Goal: Task Accomplishment & Management: Manage account settings

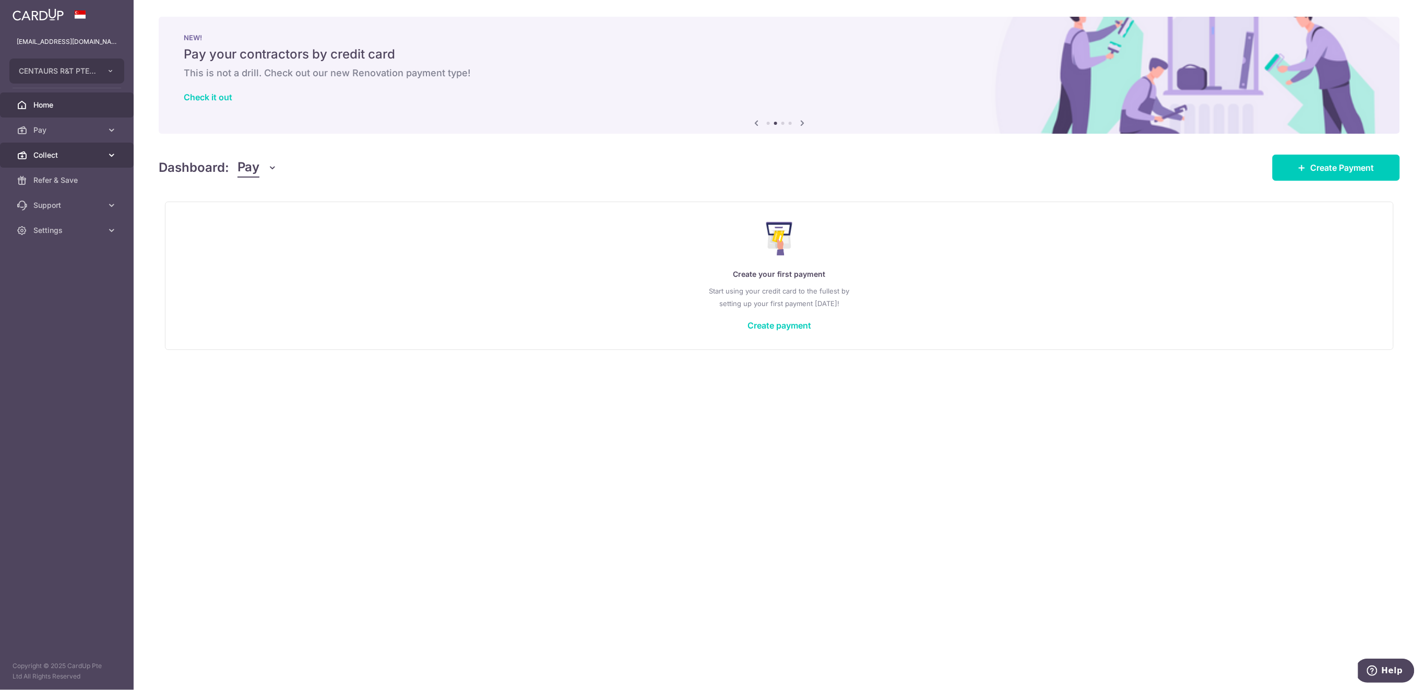
click at [55, 153] on span "Collect" at bounding box center [67, 155] width 69 height 10
click at [80, 232] on span "Payment Requests" at bounding box center [67, 230] width 69 height 10
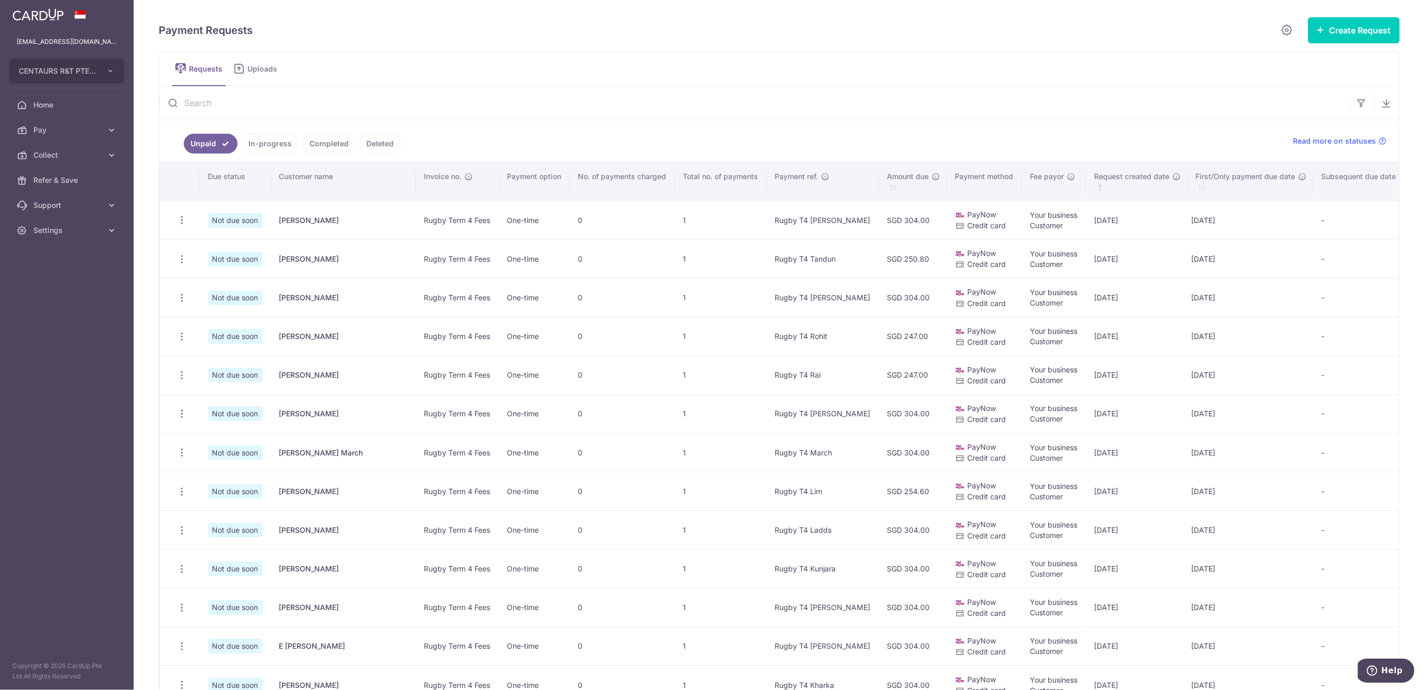
click at [393, 101] on input "text" at bounding box center [754, 102] width 1190 height 33
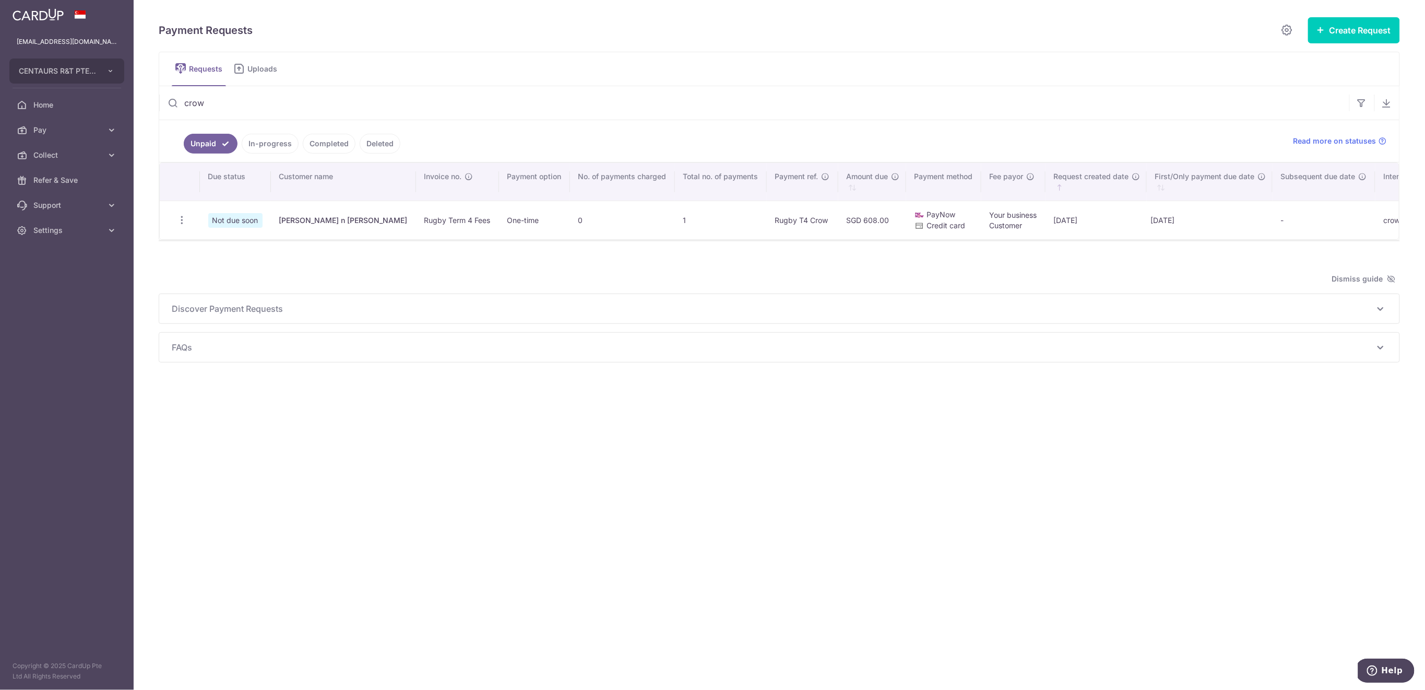
type input "crow"
click at [180, 219] on icon "button" at bounding box center [181, 220] width 11 height 11
click at [228, 271] on span "Delete Request" at bounding box center [235, 274] width 66 height 13
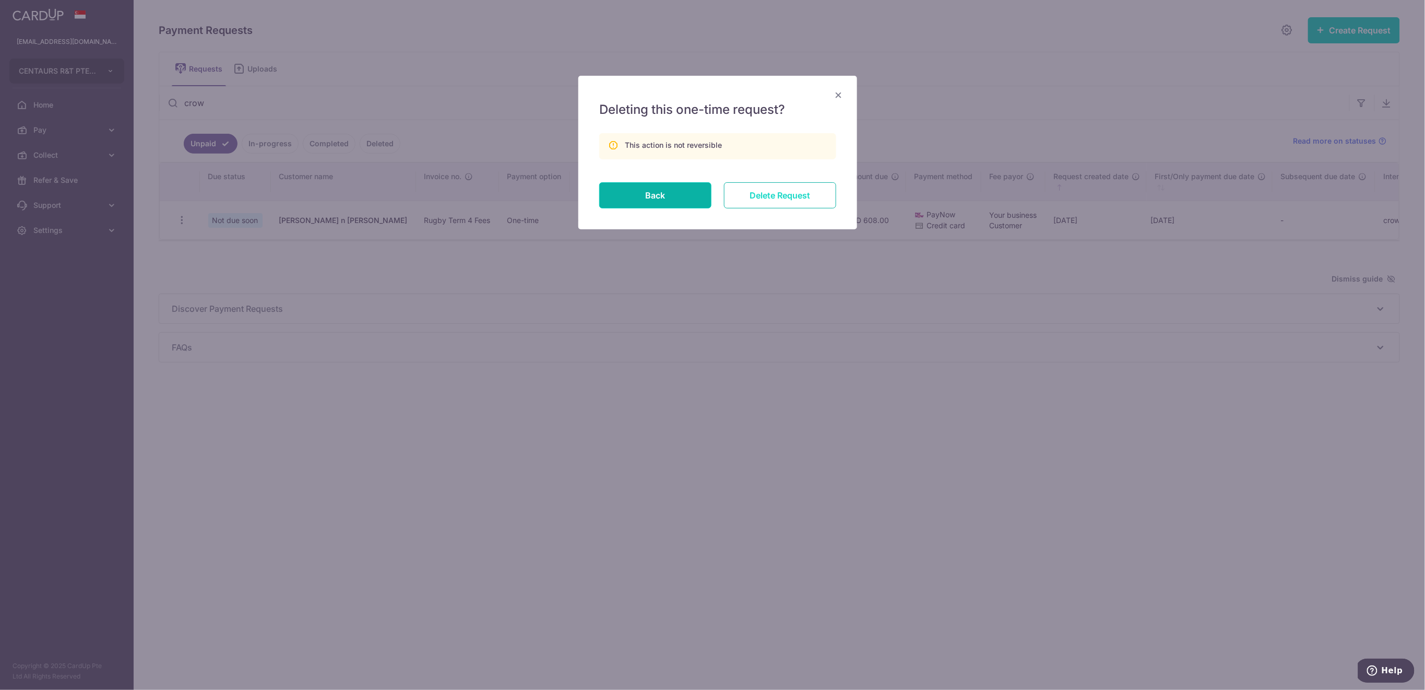
click at [795, 200] on input "Delete Request" at bounding box center [780, 195] width 112 height 26
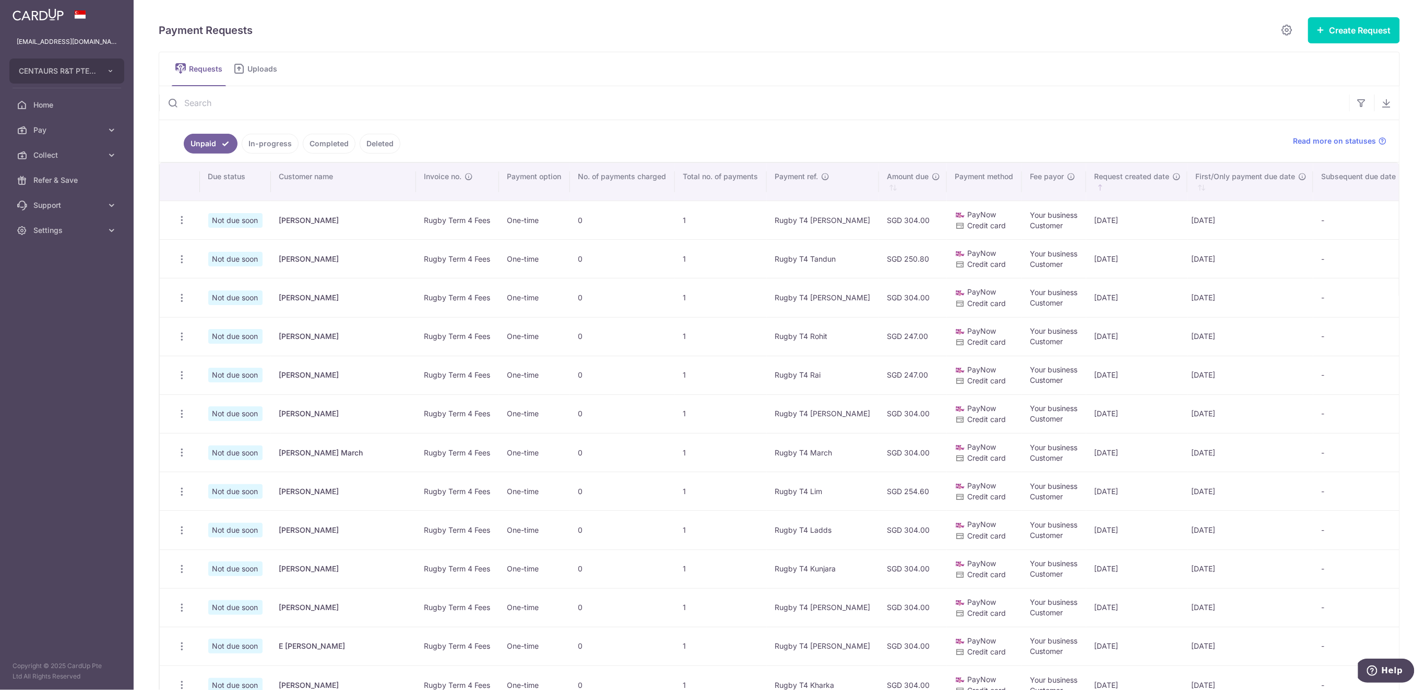
click at [338, 104] on input "text" at bounding box center [754, 102] width 1190 height 33
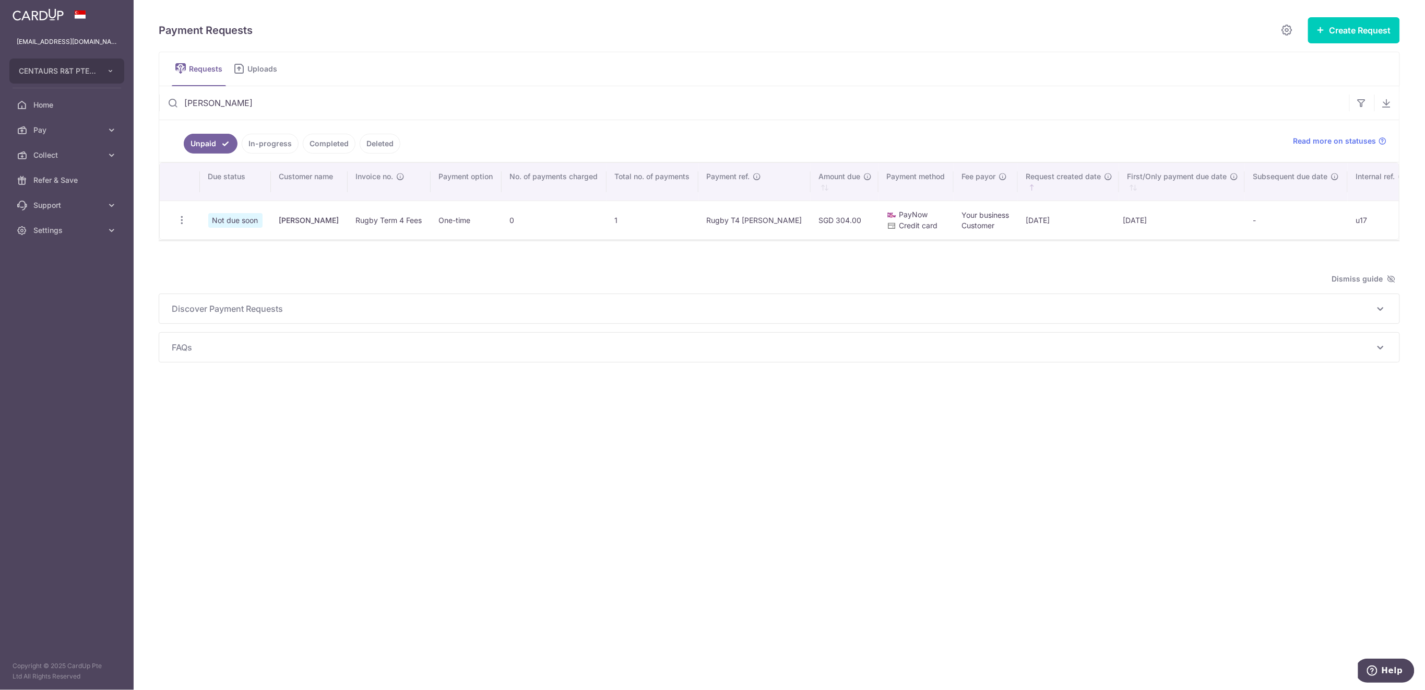
type input "nygren"
click at [184, 222] on icon "button" at bounding box center [181, 220] width 11 height 11
click at [182, 221] on icon "button" at bounding box center [181, 220] width 11 height 11
click at [184, 216] on icon "button" at bounding box center [181, 220] width 11 height 11
click at [182, 217] on icon "button" at bounding box center [181, 220] width 11 height 11
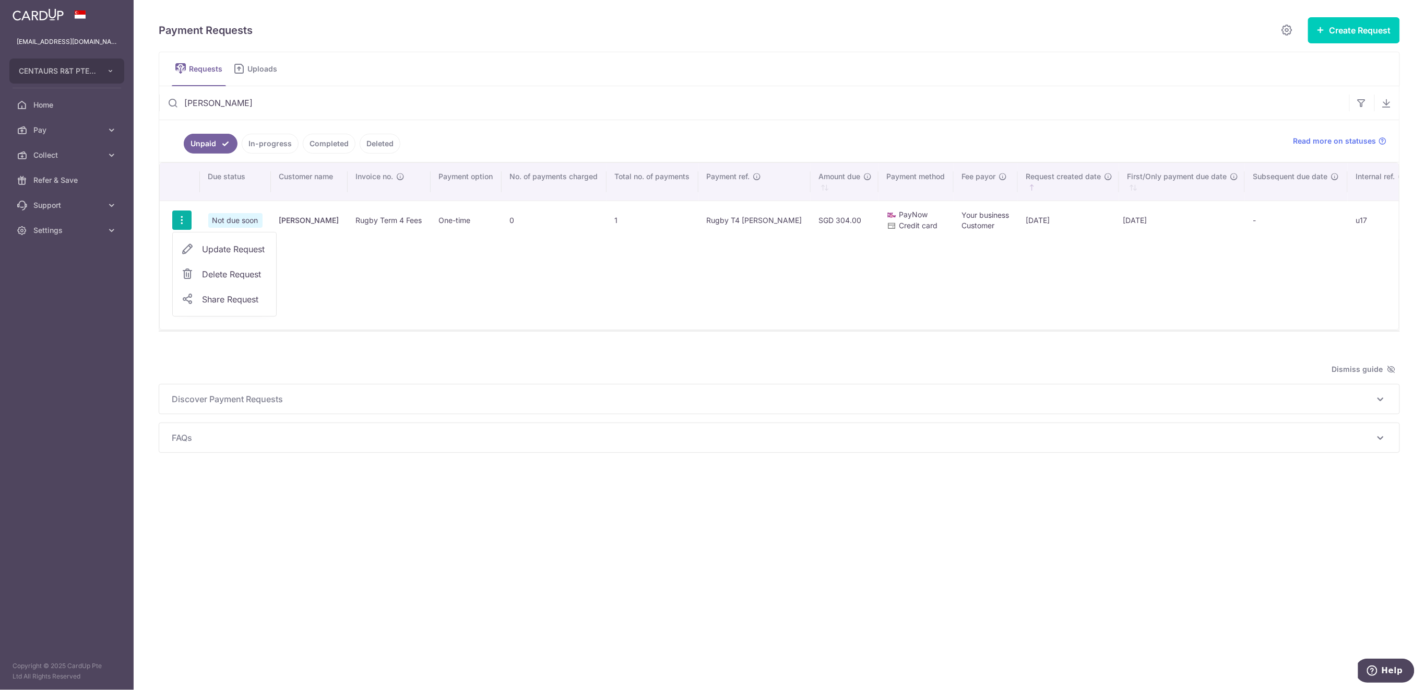
click at [195, 270] on link "Delete Request" at bounding box center [224, 274] width 103 height 25
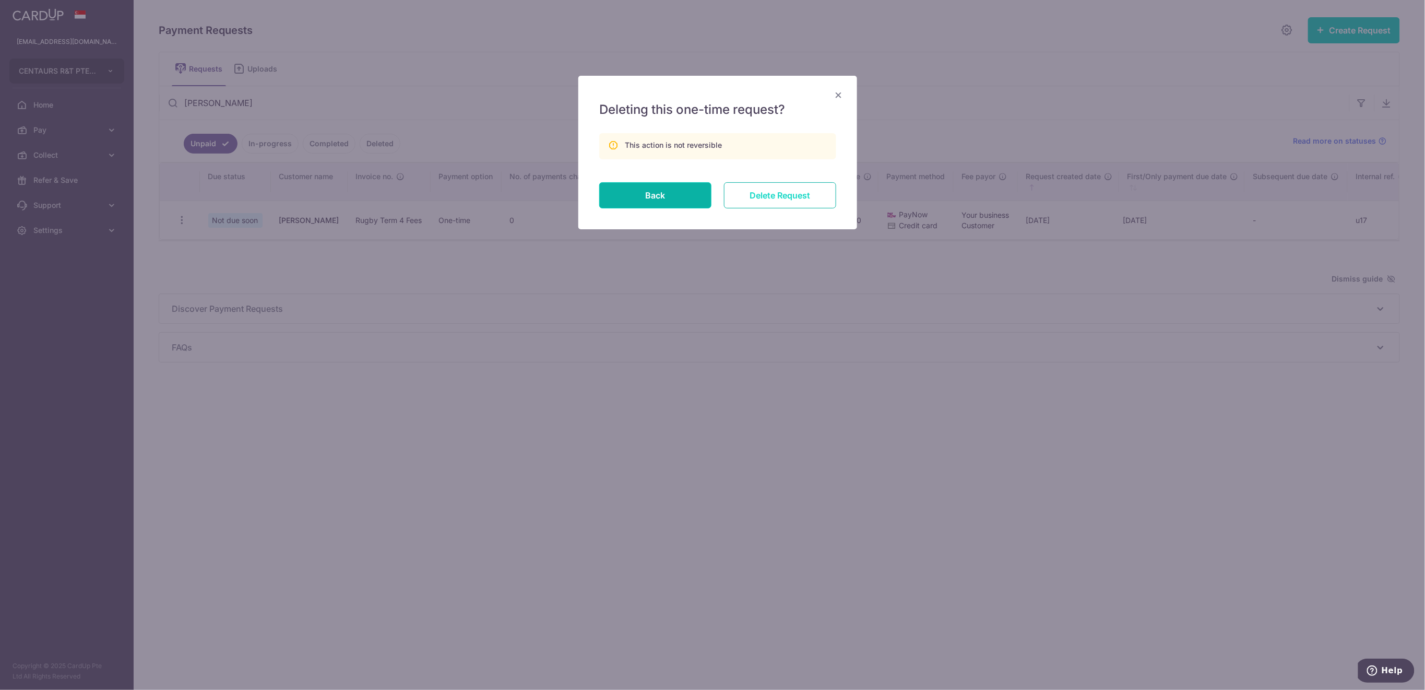
click at [759, 196] on input "Delete Request" at bounding box center [780, 195] width 112 height 26
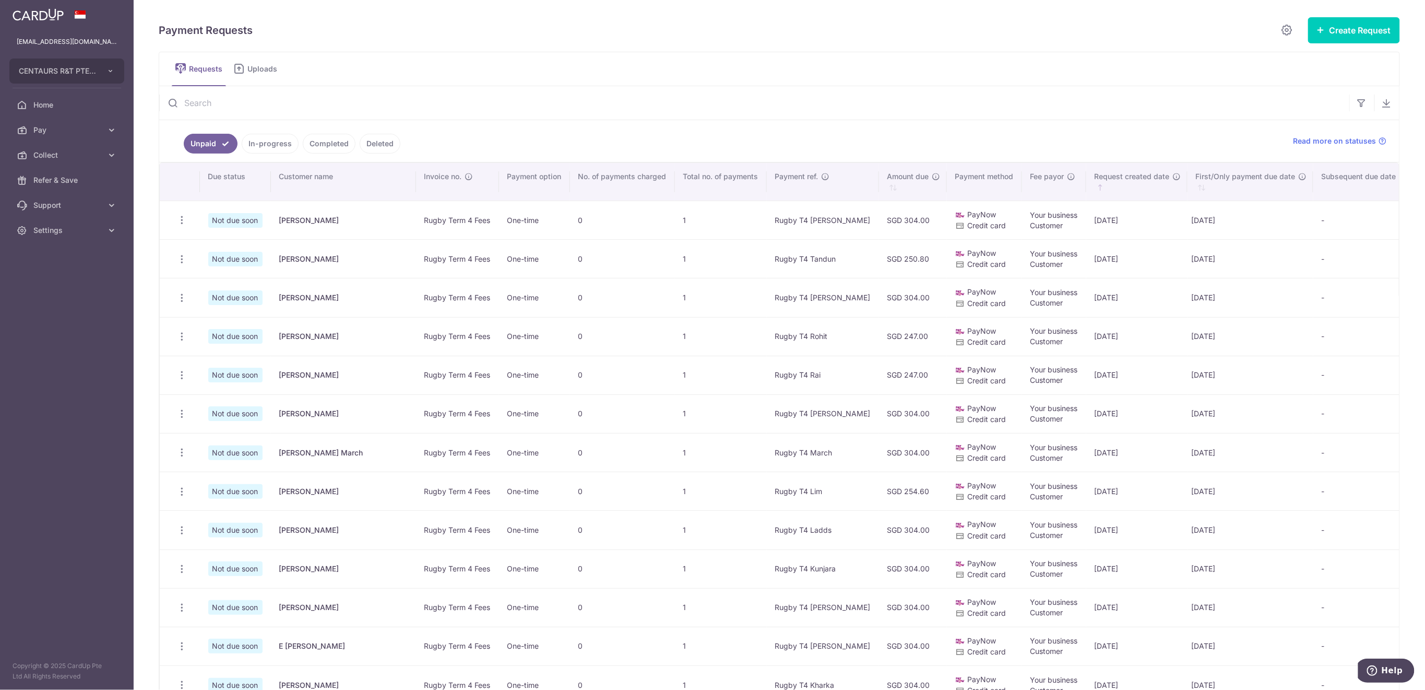
click at [373, 104] on input "text" at bounding box center [754, 102] width 1190 height 33
click at [549, 109] on input "text" at bounding box center [754, 102] width 1190 height 33
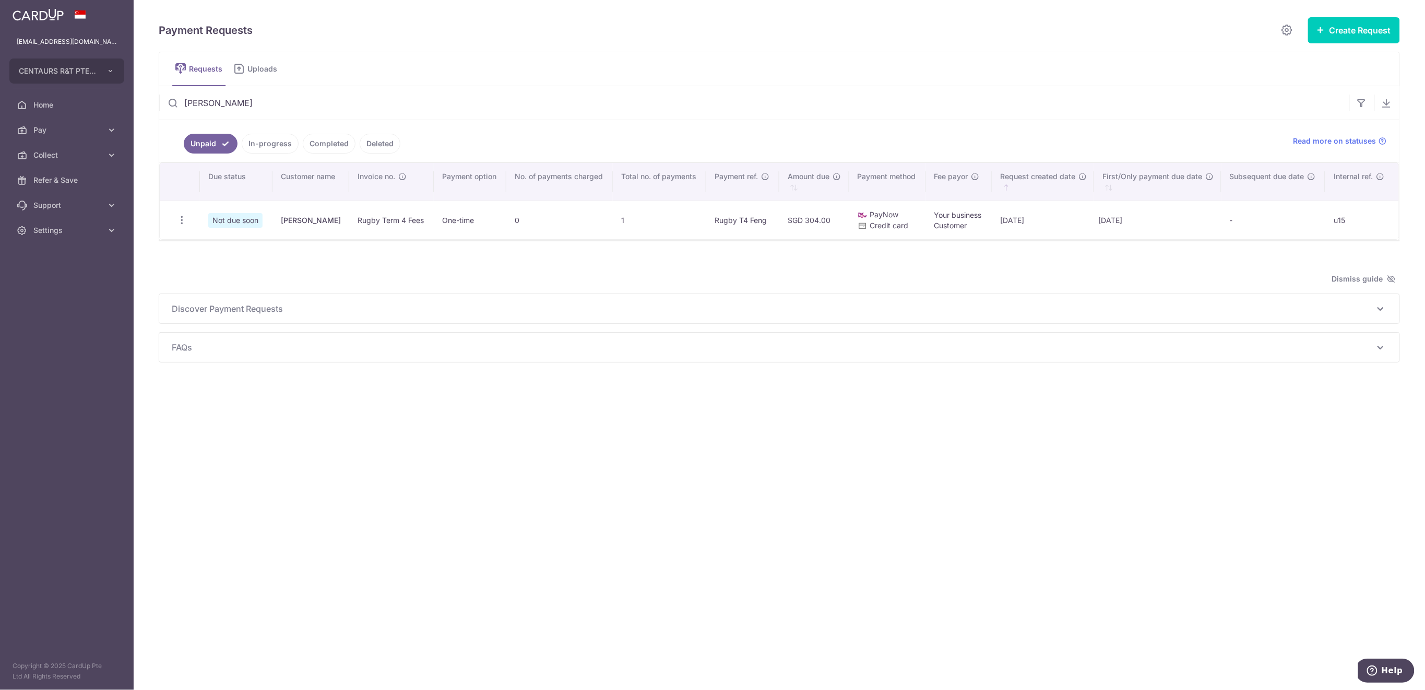
type input "jerry"
click at [183, 216] on icon "button" at bounding box center [181, 220] width 11 height 11
click at [210, 272] on span "Delete Request" at bounding box center [235, 274] width 66 height 13
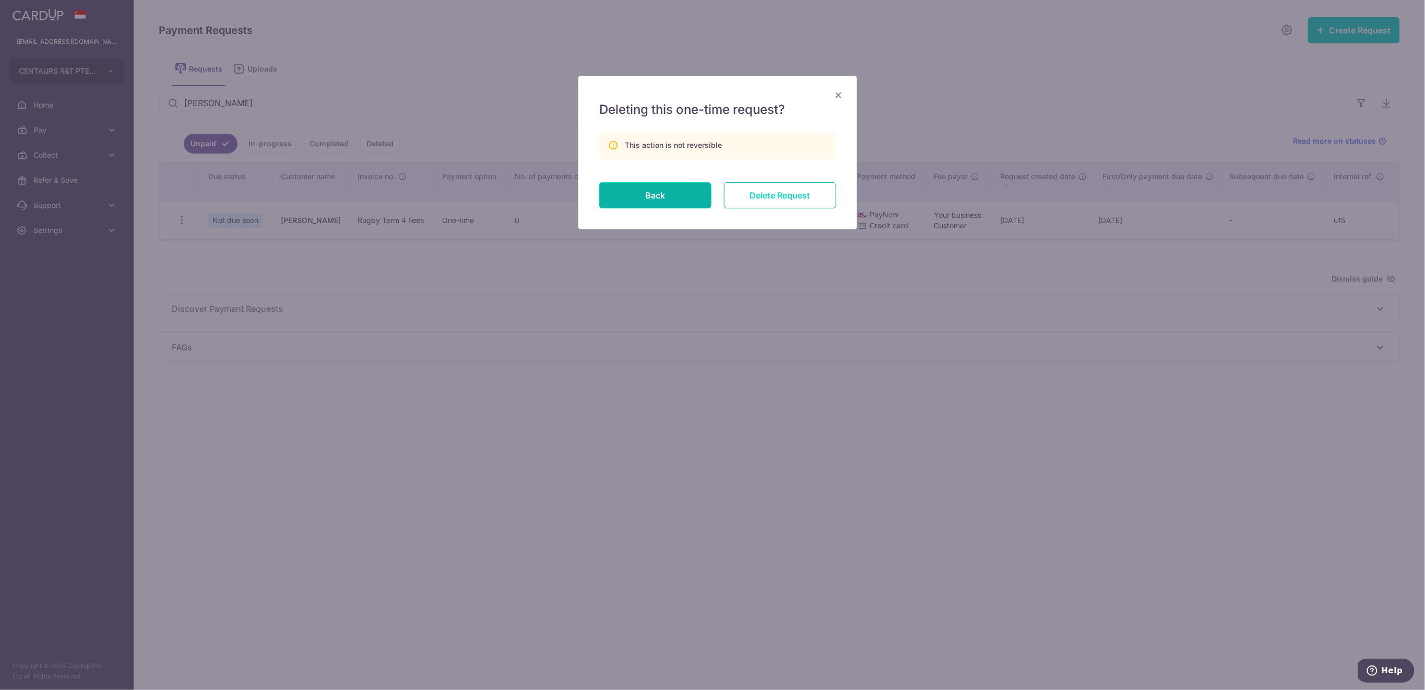
click at [771, 191] on input "Delete Request" at bounding box center [780, 195] width 112 height 26
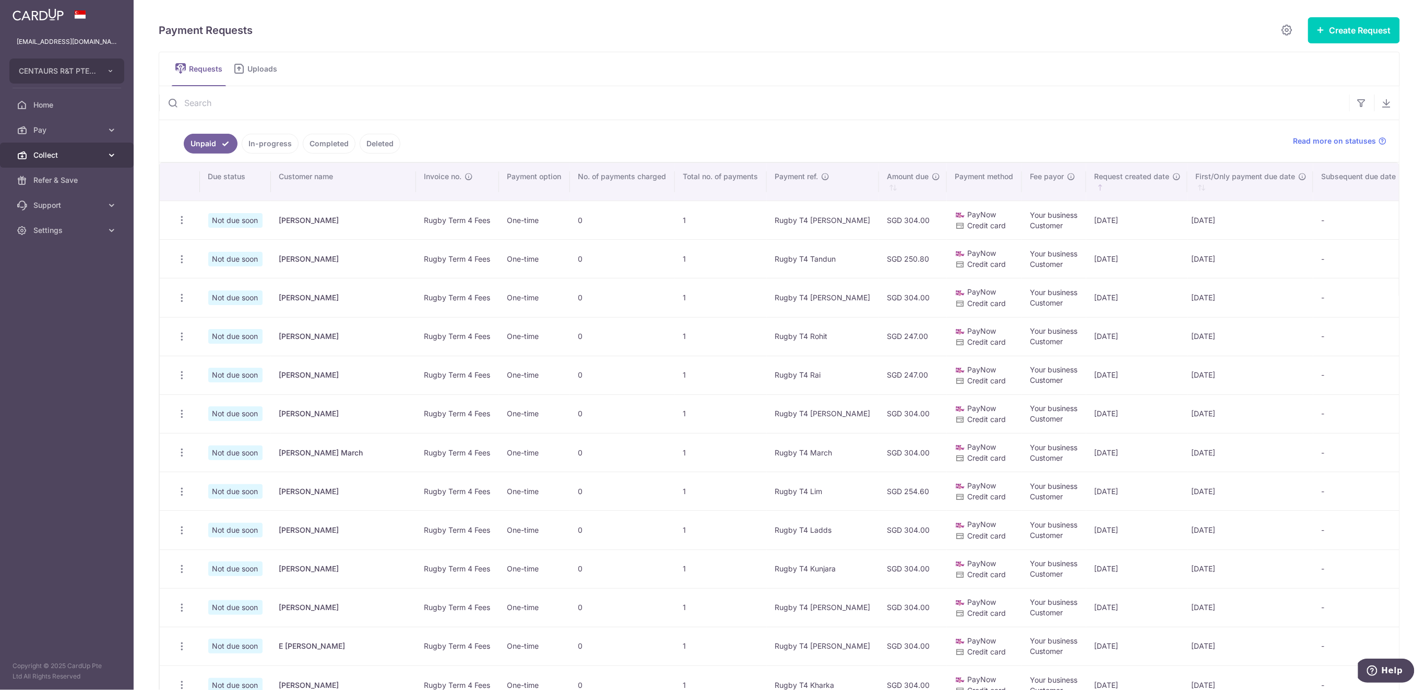
click at [50, 158] on span "Collect" at bounding box center [67, 155] width 69 height 10
click at [70, 182] on span "Dashboard" at bounding box center [67, 180] width 69 height 10
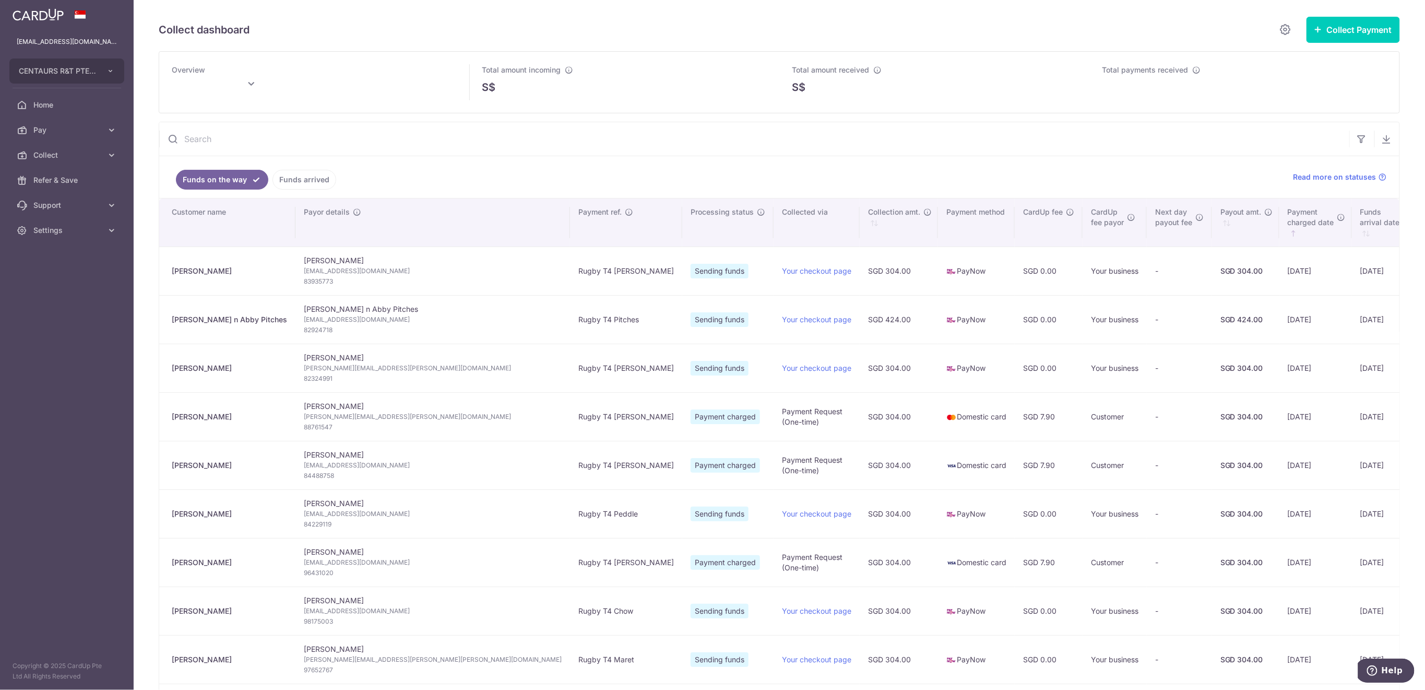
type input "[DATE]"
click at [307, 180] on link "Funds arrived" at bounding box center [305, 180] width 64 height 20
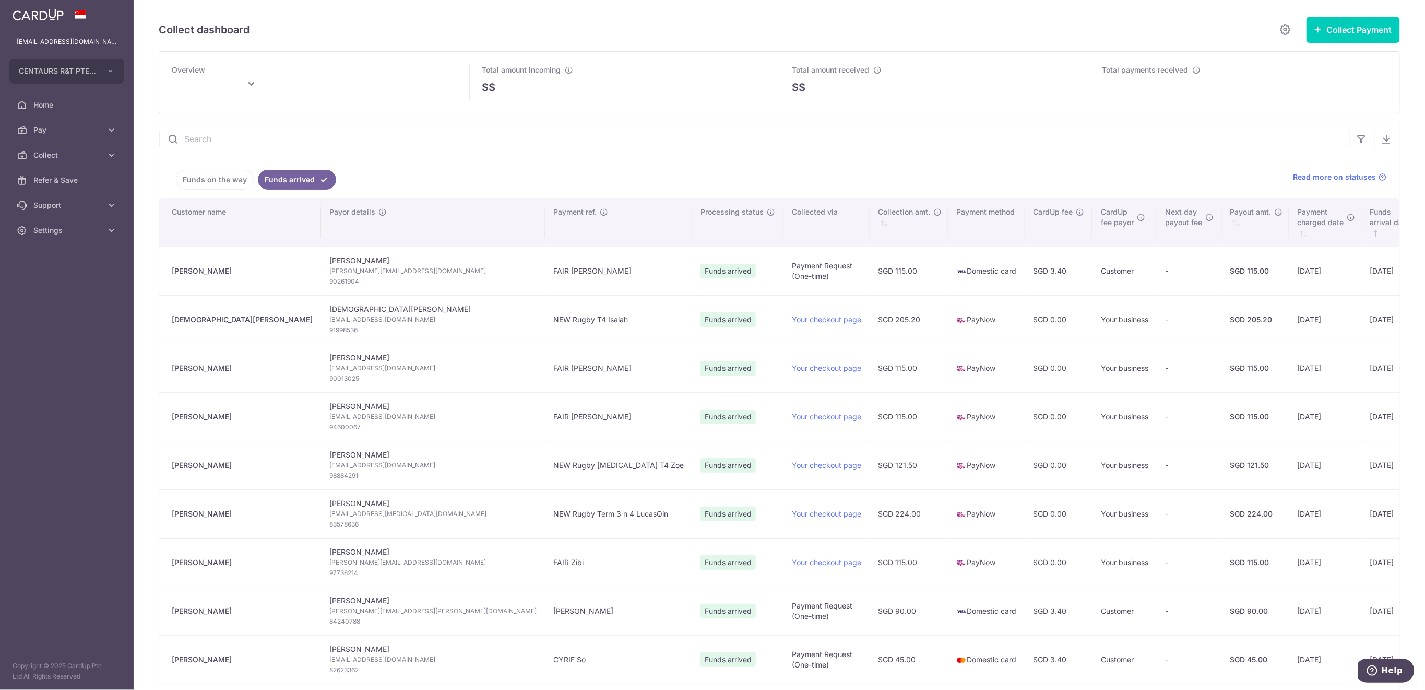
type input "[DATE]"
click at [223, 182] on link "Funds on the way" at bounding box center [215, 180] width 78 height 20
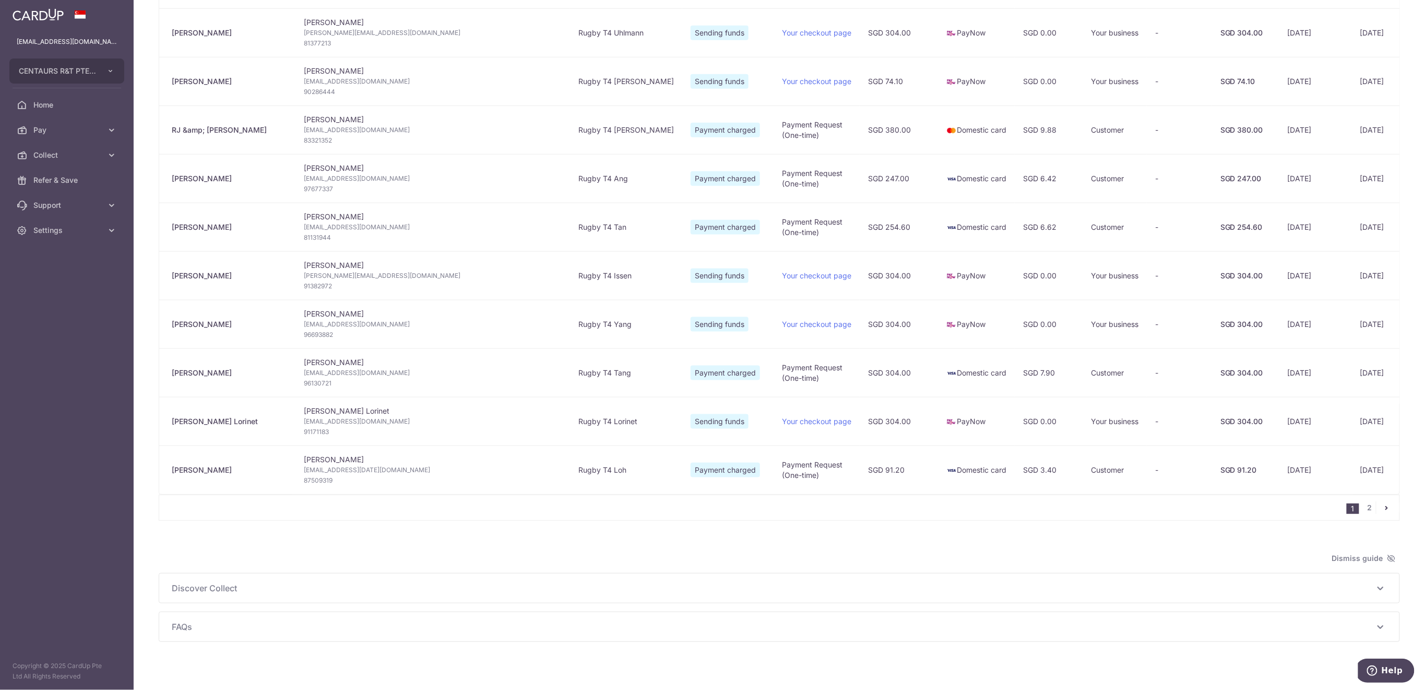
scroll to position [734, 0]
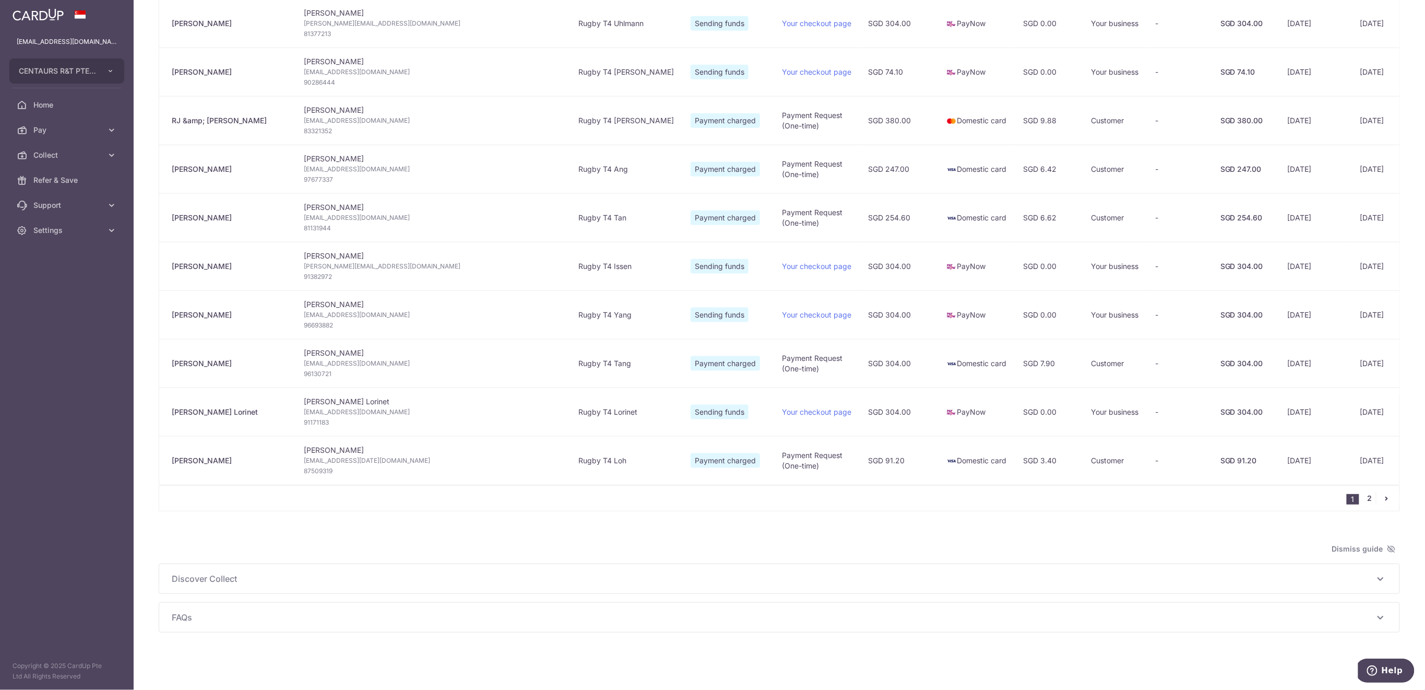
click at [1364, 500] on link "2" at bounding box center [1370, 498] width 13 height 13
click at [1364, 501] on link "2" at bounding box center [1370, 498] width 13 height 13
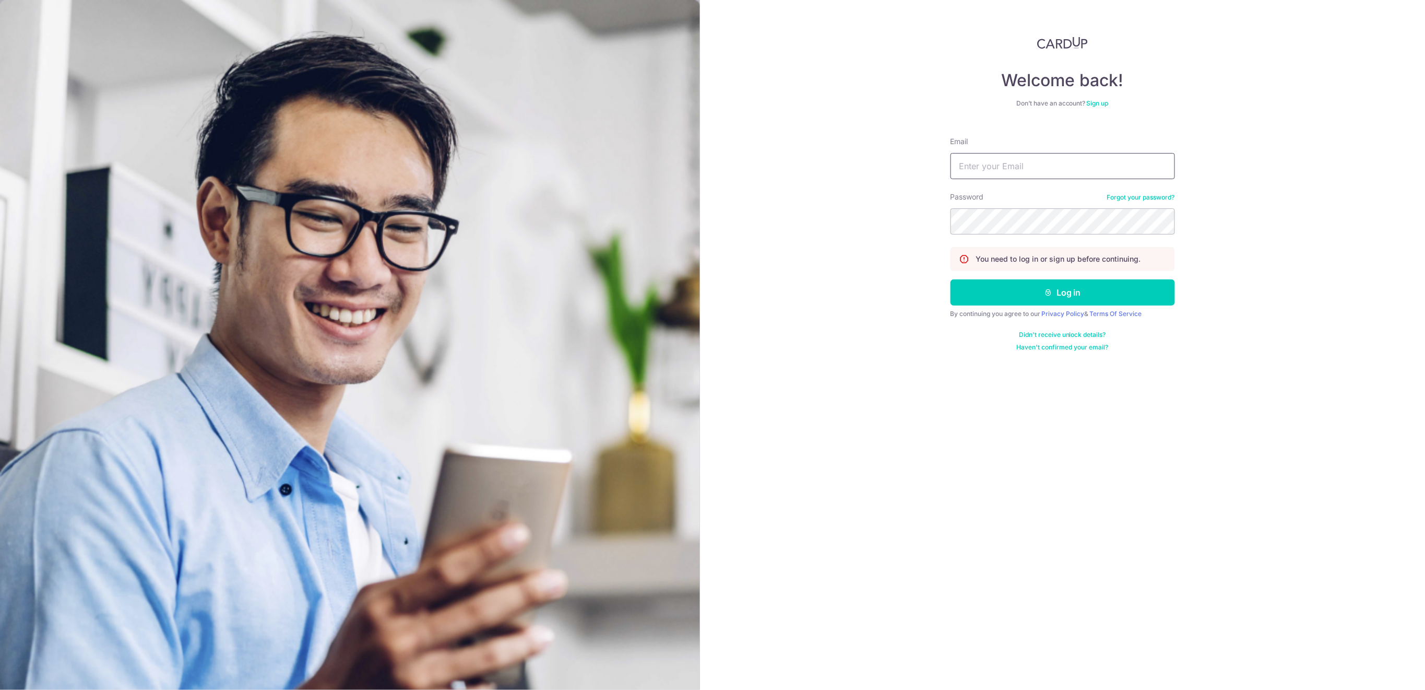
click at [1091, 166] on input "Email" at bounding box center [1063, 166] width 225 height 26
type input "[EMAIL_ADDRESS][DOMAIN_NAME]"
click at [1140, 293] on button "Log in" at bounding box center [1063, 292] width 225 height 26
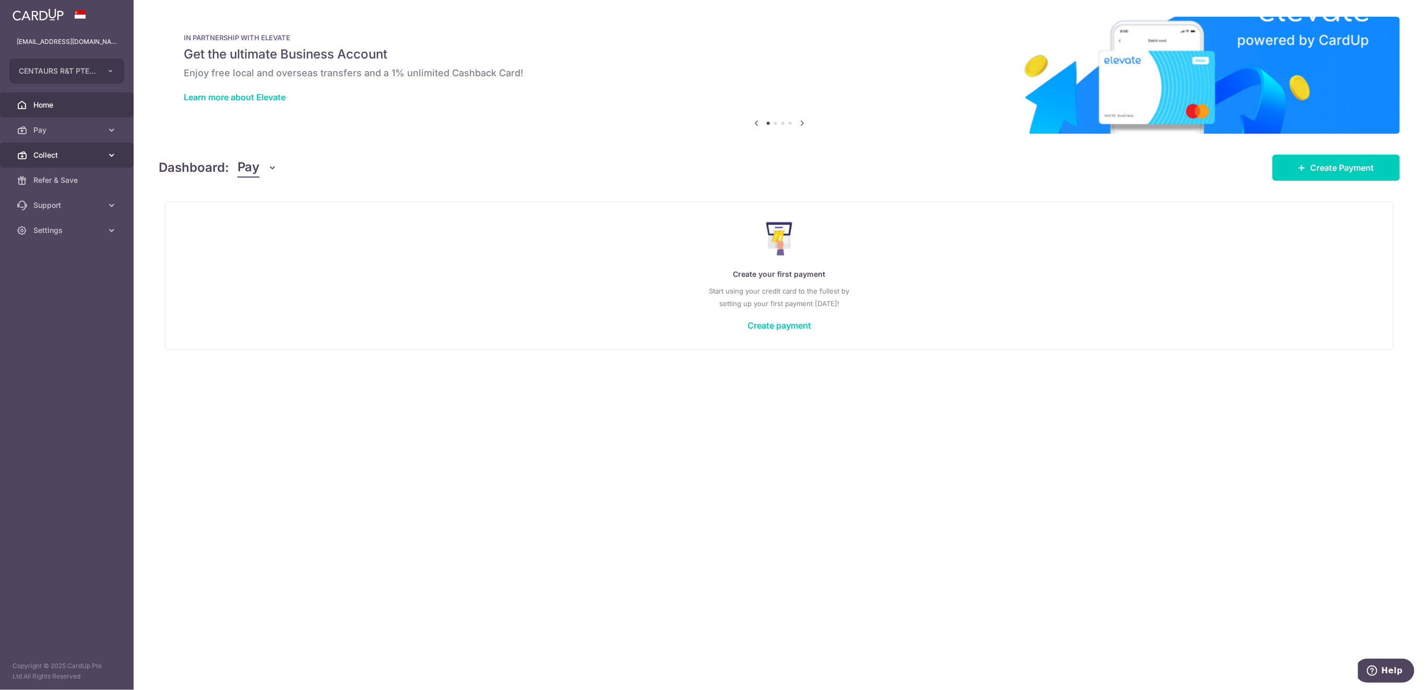
click at [52, 153] on span "Collect" at bounding box center [67, 155] width 69 height 10
click at [61, 184] on span "Dashboard" at bounding box center [67, 180] width 69 height 10
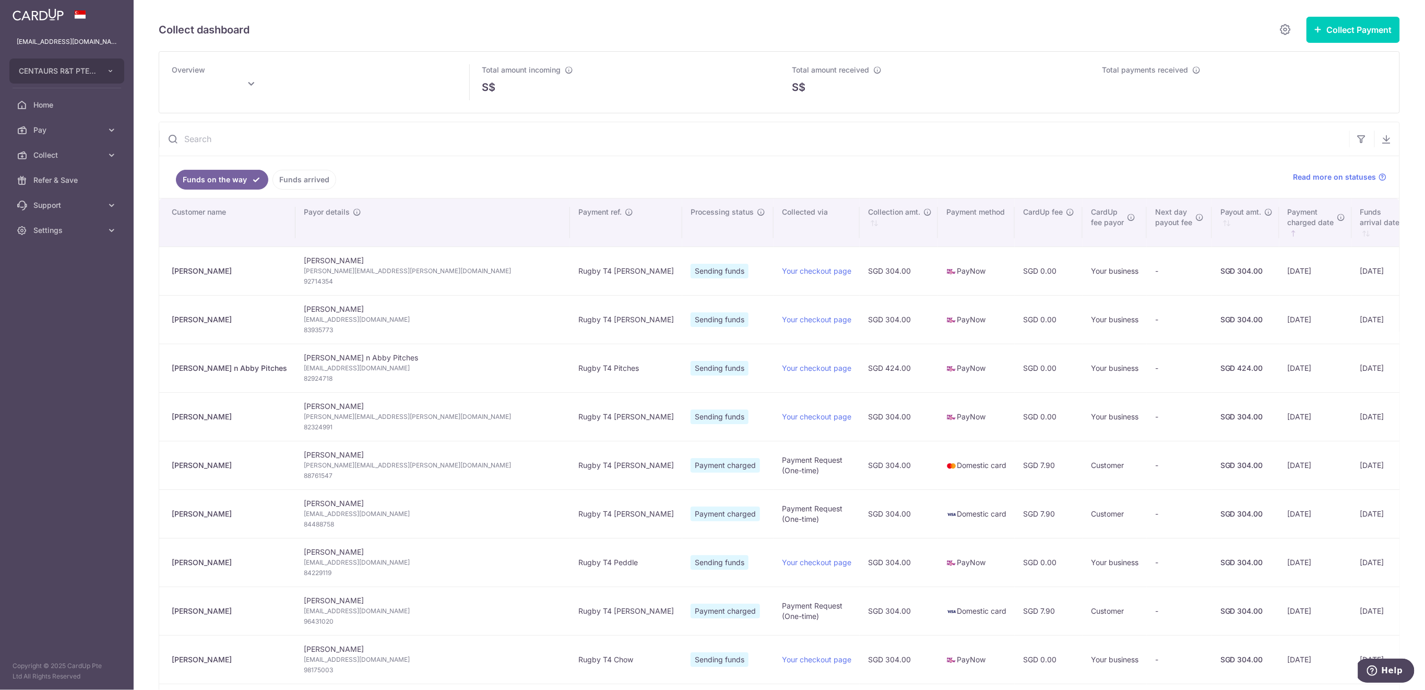
type input "[DATE]"
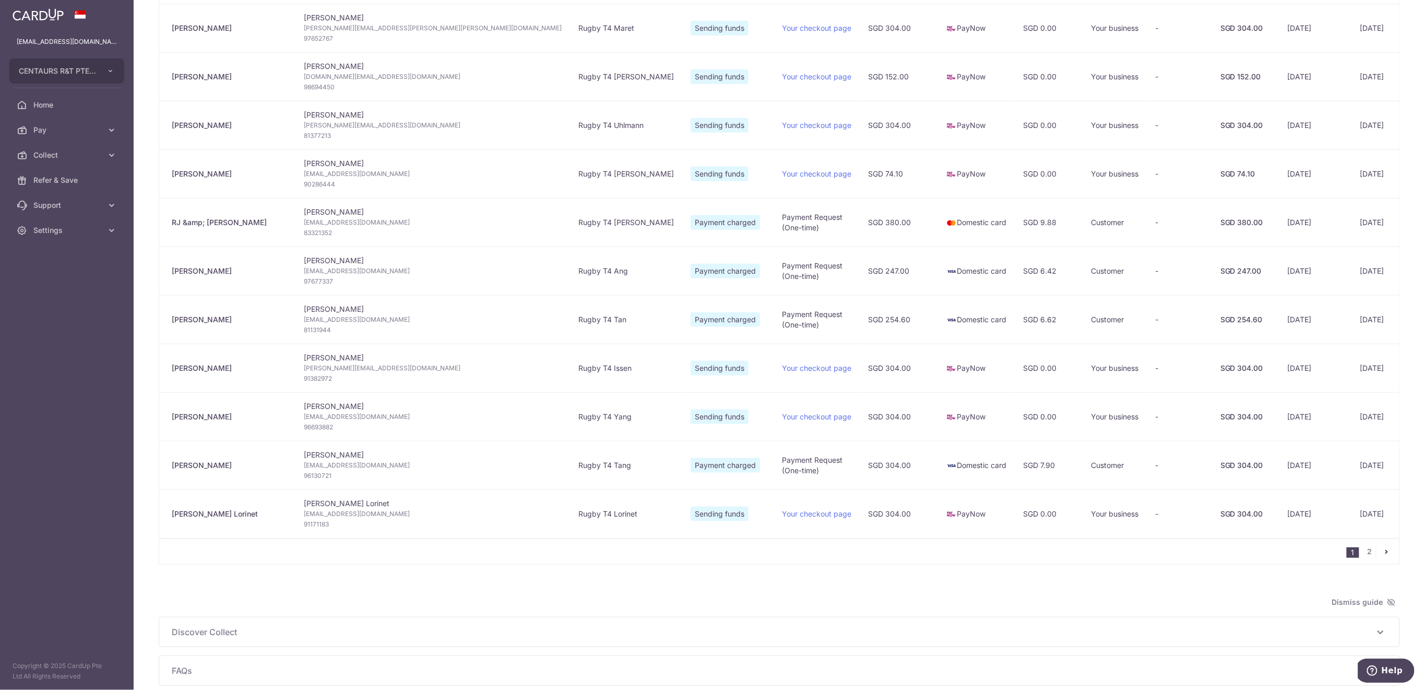
scroll to position [734, 0]
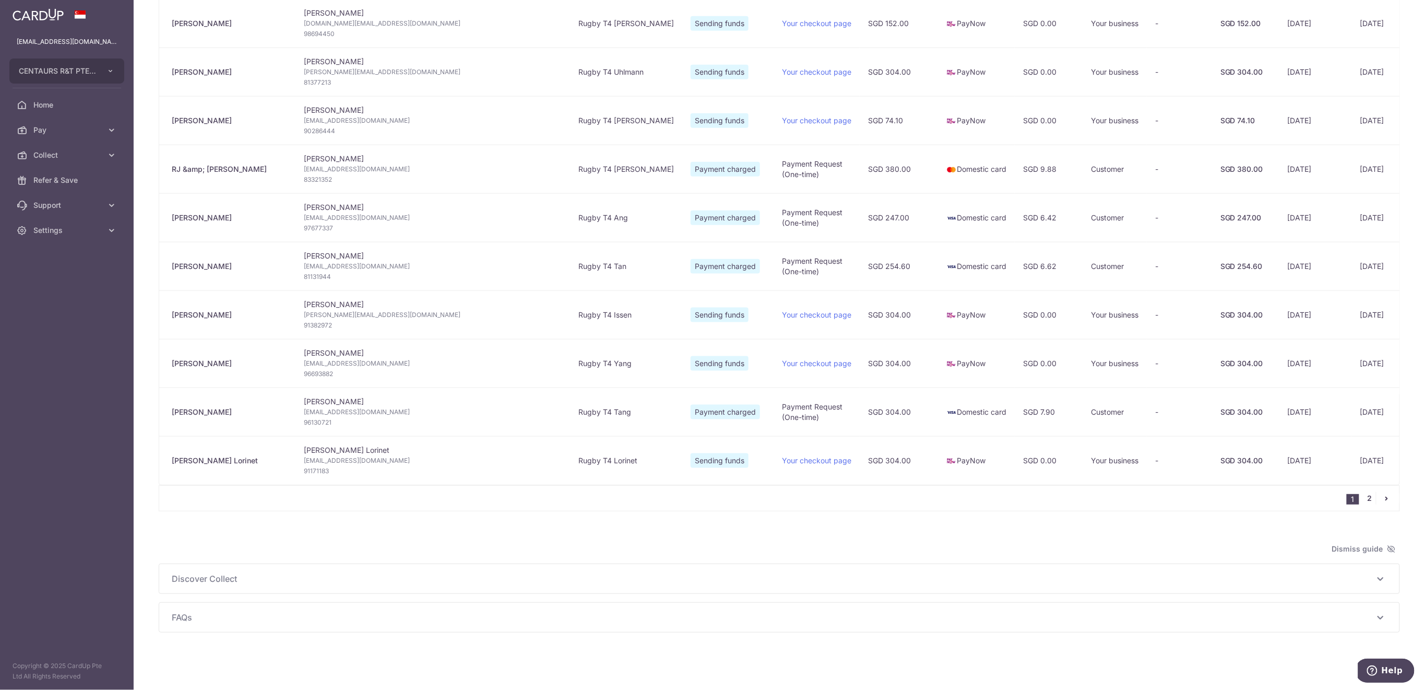
click at [1364, 495] on link "2" at bounding box center [1370, 498] width 13 height 13
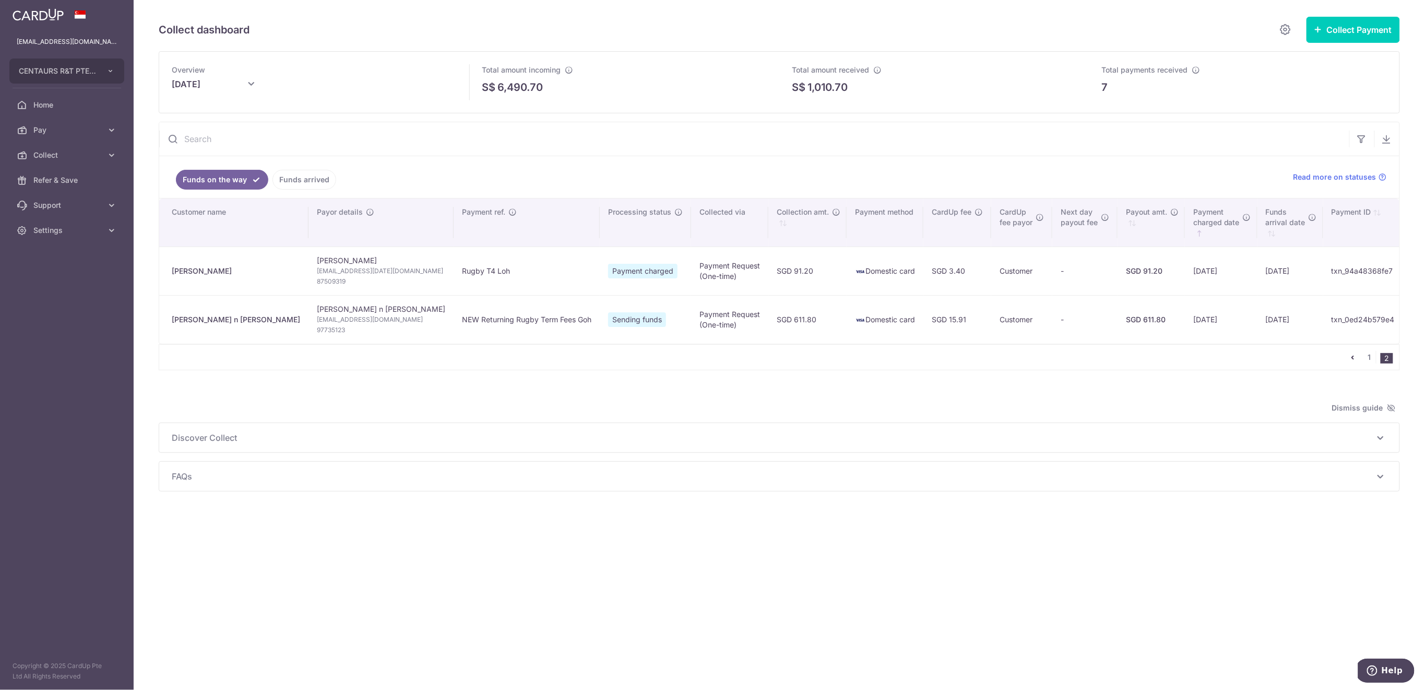
click at [291, 173] on link "Funds arrived" at bounding box center [305, 180] width 64 height 20
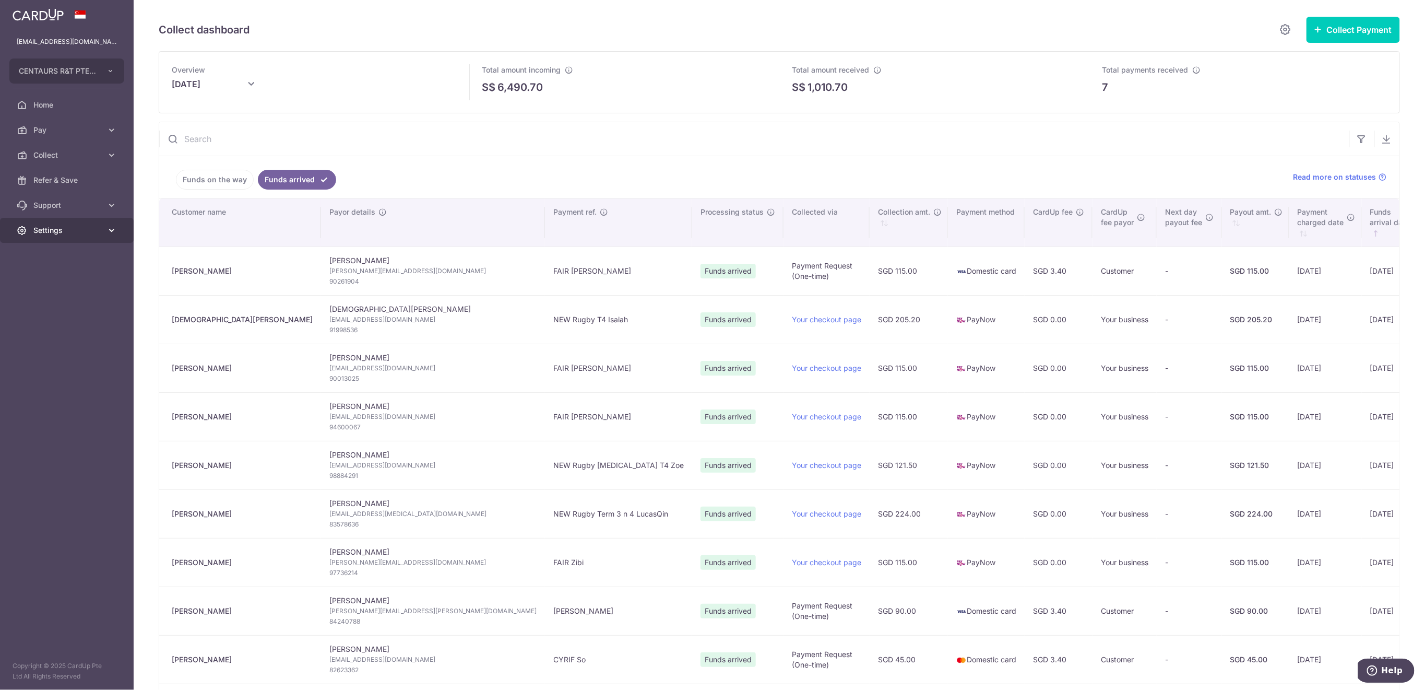
click at [89, 238] on link "Settings" at bounding box center [67, 230] width 134 height 25
